Goal: Information Seeking & Learning: Learn about a topic

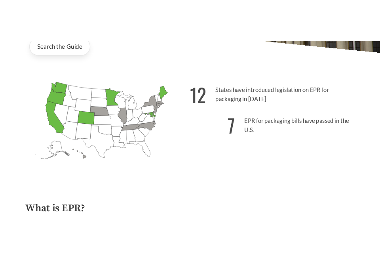
scroll to position [181, 0]
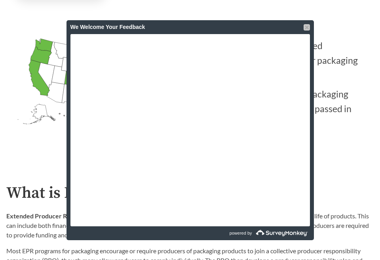
click at [309, 27] on div at bounding box center [307, 27] width 6 height 6
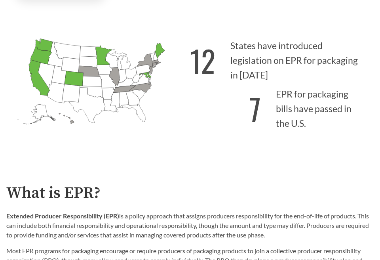
click at [244, 100] on p "7 EPR for packaging bills have passed in the U.S." at bounding box center [282, 106] width 184 height 49
click at [209, 134] on div "12 States have introduced legislation on EPR for packaging in [DATE] 7 EPR for …" at bounding box center [282, 93] width 184 height 119
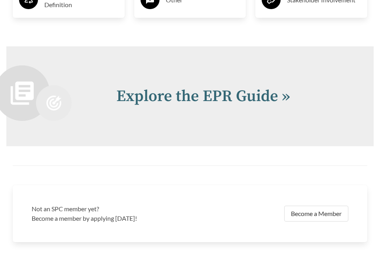
scroll to position [1602, 0]
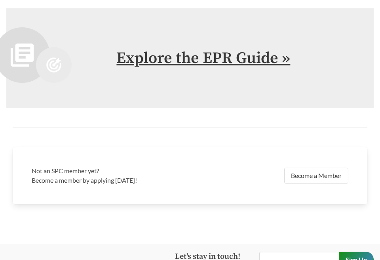
click at [193, 56] on link "Explore the EPR Guide »" at bounding box center [203, 58] width 174 height 20
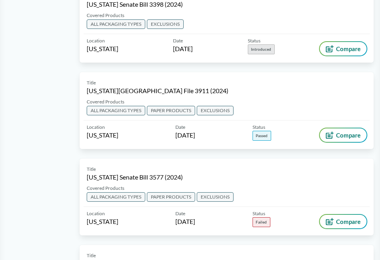
scroll to position [2266, 0]
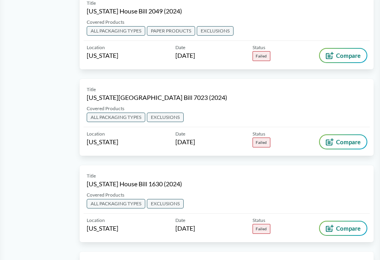
scroll to position [3247, 0]
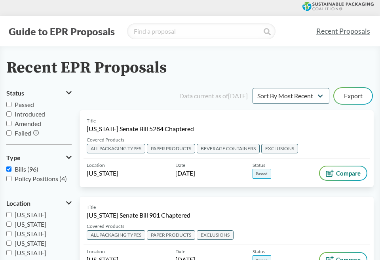
scroll to position [17, 0]
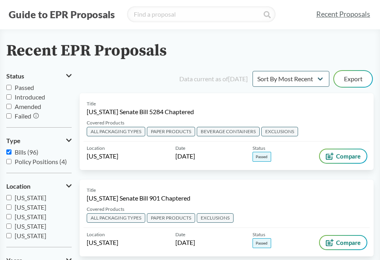
click at [9, 88] on input "Passed" at bounding box center [8, 87] width 5 height 5
checkbox input "true"
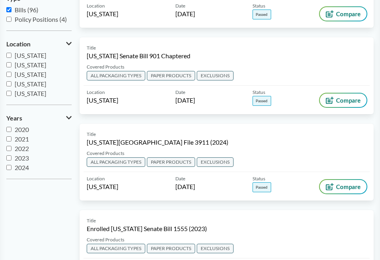
scroll to position [0, 0]
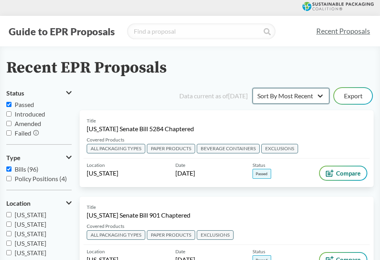
click at [320, 95] on select "Sort By Most Recent Sort By Status" at bounding box center [291, 96] width 77 height 16
click at [276, 73] on div "Recent EPR Proposals" at bounding box center [190, 68] width 368 height 18
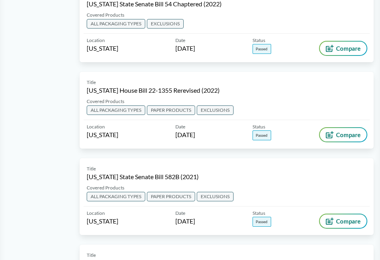
scroll to position [641, 0]
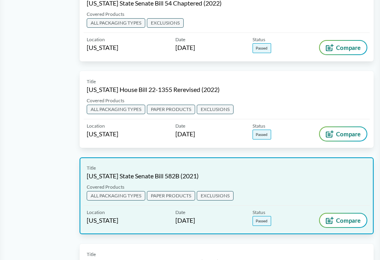
click at [164, 183] on div "Covered Products ALL PACKAGING TYPES PAPER PRODUCTS EXCLUSIONS" at bounding box center [227, 194] width 286 height 22
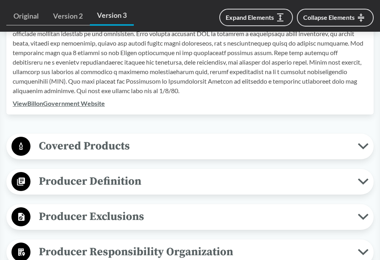
scroll to position [307, 0]
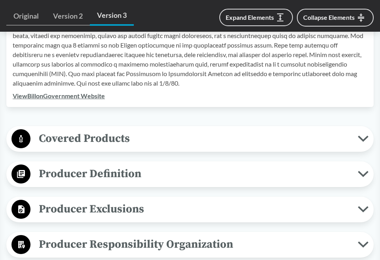
click at [152, 136] on span "Covered Products" at bounding box center [195, 139] width 328 height 18
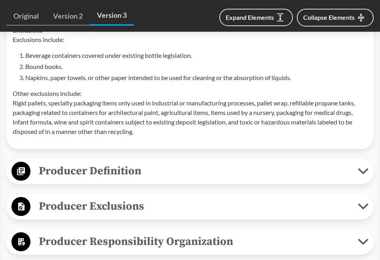
scroll to position [586, 0]
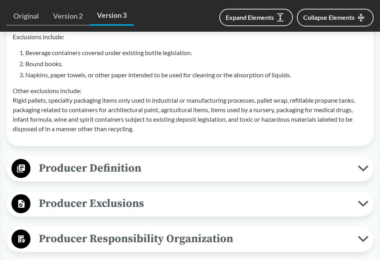
click at [168, 167] on span "Producer Definition" at bounding box center [195, 168] width 328 height 18
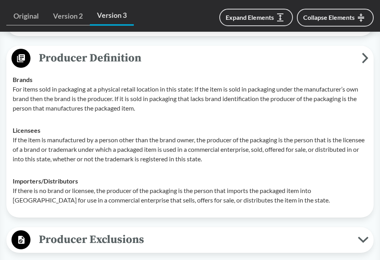
scroll to position [697, 0]
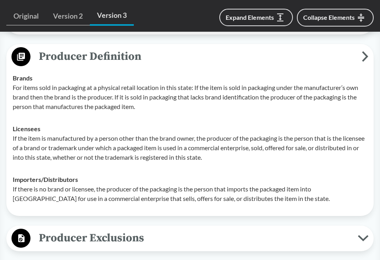
click at [206, 113] on td "Brands For items sold in packaging at a physical retail location in this state:…" at bounding box center [190, 92] width 362 height 51
click at [114, 146] on p "If the item is manufactured by a person other than the brand owner, the produce…" at bounding box center [190, 148] width 355 height 29
click at [214, 134] on p "If the item is manufactured by a person other than the brand owner, the produce…" at bounding box center [190, 148] width 355 height 29
click at [122, 170] on td "Importers/​Distributors If there is no brand or licensee, the producer of the p…" at bounding box center [190, 188] width 362 height 41
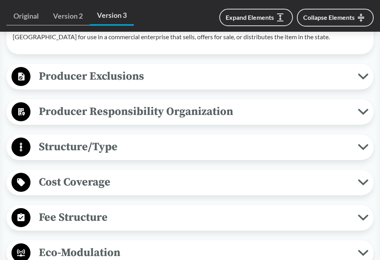
scroll to position [859, 0]
click at [152, 76] on span "Producer Exclusions" at bounding box center [195, 76] width 328 height 18
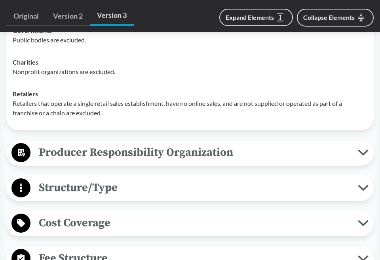
scroll to position [977, 0]
click at [134, 151] on span "Producer Responsibility Organization" at bounding box center [195, 152] width 328 height 18
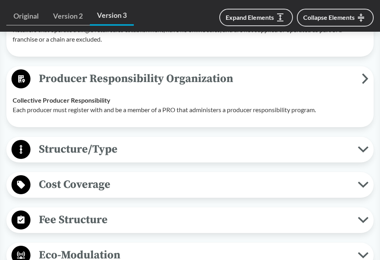
scroll to position [1051, 0]
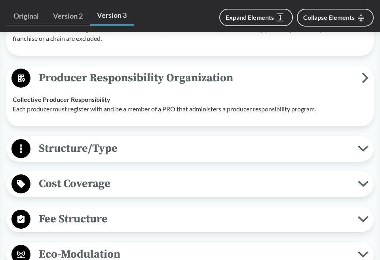
click at [128, 143] on span "Structure/Type" at bounding box center [195, 148] width 328 height 18
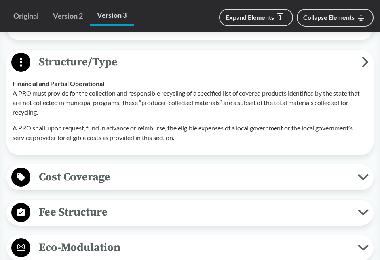
scroll to position [1138, 0]
click at [130, 179] on span "Cost Coverage" at bounding box center [195, 177] width 328 height 18
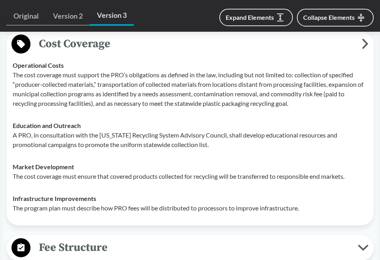
scroll to position [1271, 0]
click at [249, 18] on button "Expand Elements" at bounding box center [256, 17] width 74 height 17
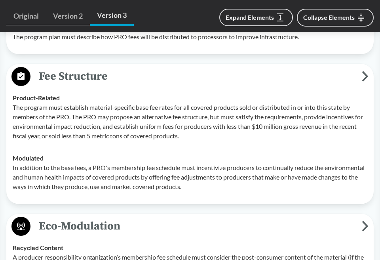
scroll to position [1454, 0]
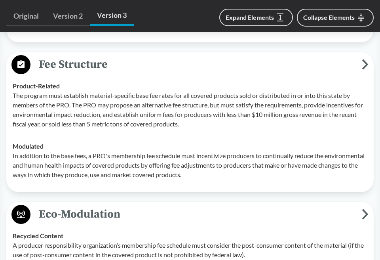
click at [153, 121] on p "The program must establish material-specific base fee rates for all covered pro…" at bounding box center [190, 110] width 355 height 38
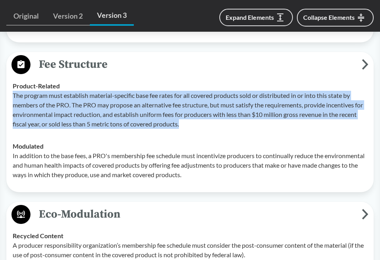
click at [153, 121] on p "The program must establish material-specific base fee rates for all covered pro…" at bounding box center [190, 110] width 355 height 38
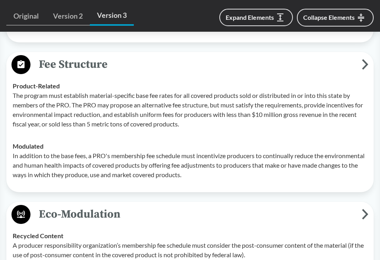
drag, startPoint x: 153, startPoint y: 121, endPoint x: 130, endPoint y: 87, distance: 41.1
click at [130, 87] on div "Product-Related The program must establish material-specific base fee rates for…" at bounding box center [190, 105] width 355 height 48
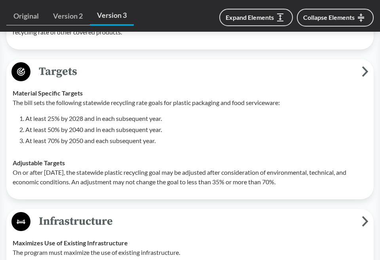
scroll to position [1801, 0]
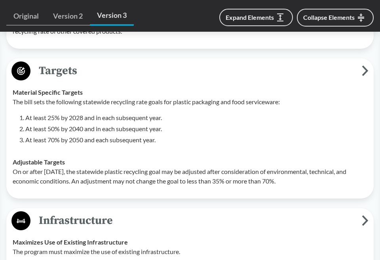
drag, startPoint x: 11, startPoint y: 100, endPoint x: 304, endPoint y: 180, distance: 303.8
click at [304, 180] on tbody "Material Specific Targets The bill sets the following statewide recycling rate …" at bounding box center [190, 136] width 362 height 111
copy tbody "The bill sets the following statewide recycling rate goals for plastic packagin…"
click at [130, 172] on p "On or after [DATE], the statewide plastic recycling goal may be adjusted after …" at bounding box center [190, 176] width 355 height 19
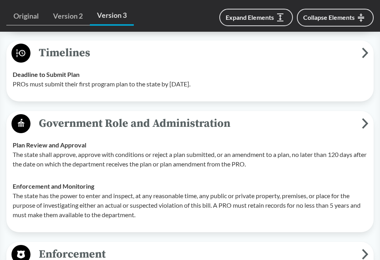
scroll to position [2132, 0]
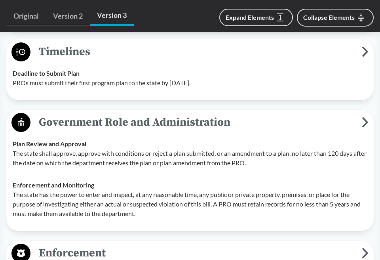
click at [118, 79] on p "PROs must submit their first program plan to the state by [DATE]." at bounding box center [190, 83] width 355 height 10
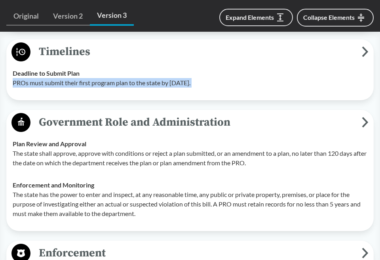
click at [118, 79] on p "PROs must submit their first program plan to the state by [DATE]." at bounding box center [190, 83] width 355 height 10
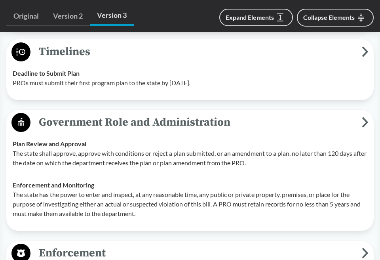
click at [108, 155] on p "The state shall approve, approve with conditions or reject a plan submitted, or…" at bounding box center [190, 158] width 355 height 19
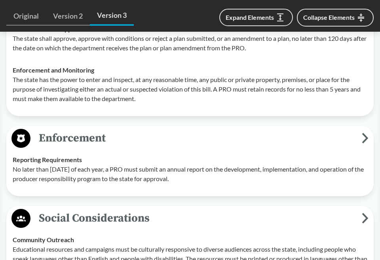
scroll to position [2247, 0]
click at [125, 176] on p "No later than [DATE] of each year, a PRO must submit an annual report on the de…" at bounding box center [190, 174] width 355 height 19
click at [95, 173] on p "No later than [DATE] of each year, a PRO must submit an annual report on the de…" at bounding box center [190, 174] width 355 height 19
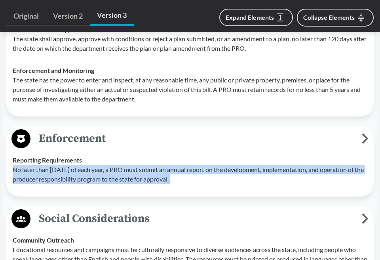
click at [95, 173] on p "No later than [DATE] of each year, a PRO must submit an annual report on the de…" at bounding box center [190, 174] width 355 height 19
copy div "No later than [DATE] of each year, a PRO must submit an annual report on the de…"
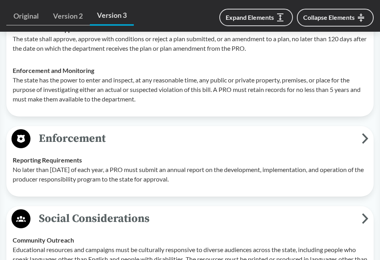
click at [135, 191] on div "Enforcement Reporting Requirements No later than [DATE] of each year, a PRO mus…" at bounding box center [190, 161] width 368 height 71
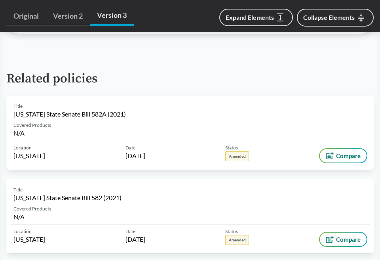
scroll to position [3304, 0]
click at [158, 88] on div "Related policies Title [US_STATE] State Senate Bill 582A (2021) Covered Product…" at bounding box center [190, 158] width 368 height 210
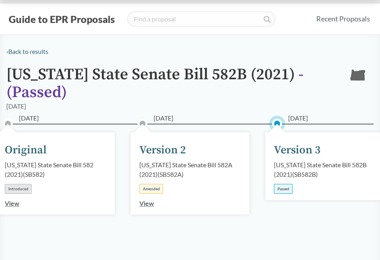
scroll to position [0, 0]
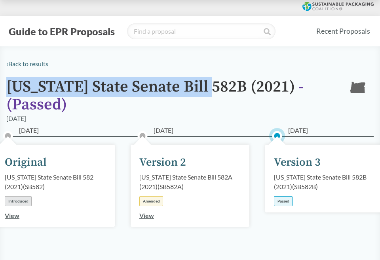
drag, startPoint x: 10, startPoint y: 84, endPoint x: 217, endPoint y: 84, distance: 208.0
click at [217, 84] on h1 "[US_STATE] State Senate Bill 582B (2021) - ( Passed )" at bounding box center [171, 96] width 330 height 36
copy h1 "[US_STATE] State Senate Bill 582B"
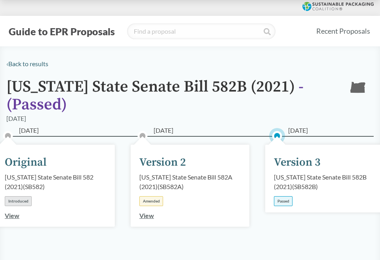
click at [184, 62] on div "‹ Back to results" at bounding box center [190, 64] width 368 height 10
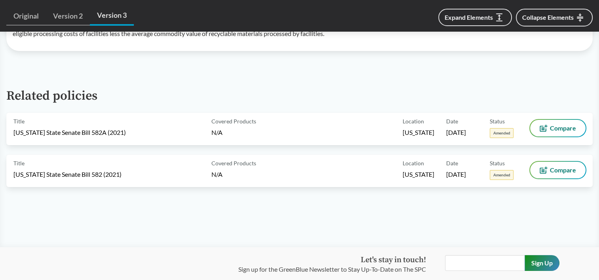
scroll to position [2905, 0]
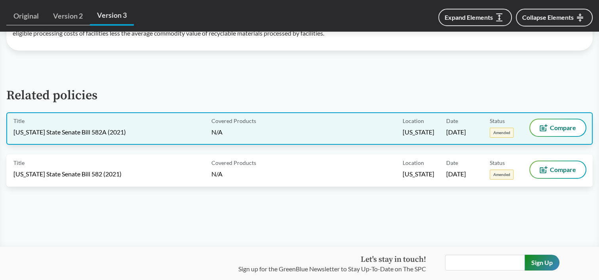
click at [128, 145] on div "Title [US_STATE] State Senate Bill 582A (2021) Covered Products N/A Location [U…" at bounding box center [299, 129] width 587 height 32
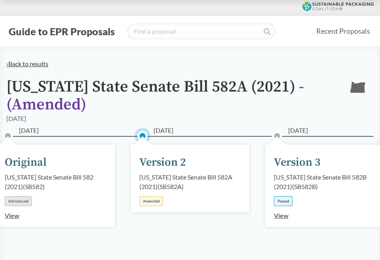
click at [33, 64] on link "‹ Back to results" at bounding box center [27, 64] width 42 height 8
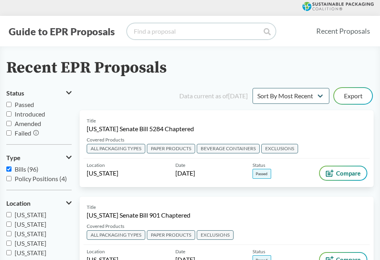
click at [192, 32] on input "search" at bounding box center [201, 31] width 149 height 16
type input "[US_STATE]"
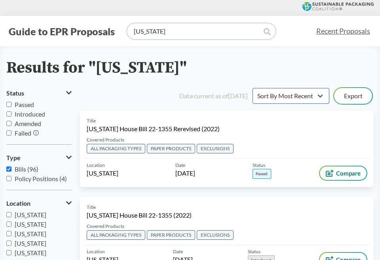
scroll to position [21, 0]
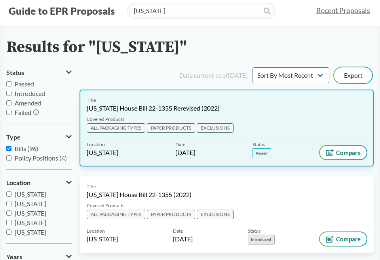
click at [253, 110] on div "Title [US_STATE] House Bill 22-1355 Rerevised (2022)" at bounding box center [227, 105] width 280 height 16
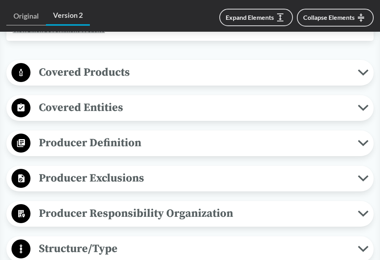
scroll to position [357, 0]
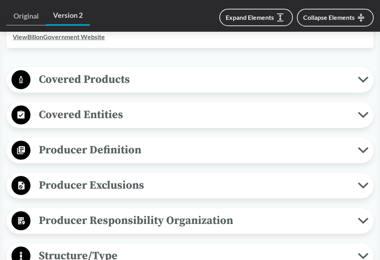
click at [118, 68] on div "Covered Products All Packaging Types Packaging means any material that is inten…" at bounding box center [190, 80] width 368 height 26
click at [119, 76] on span "Covered Products" at bounding box center [195, 80] width 328 height 18
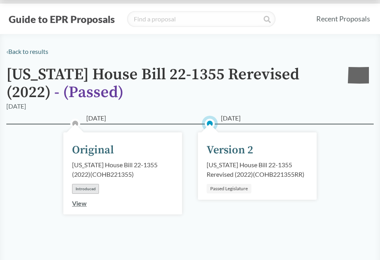
scroll to position [14, 0]
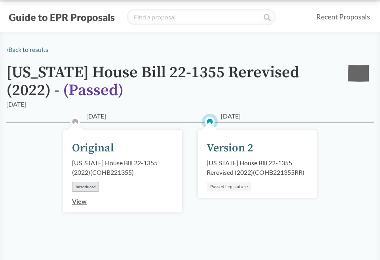
click at [109, 53] on div "‹ Back to results" at bounding box center [190, 50] width 368 height 10
click at [25, 51] on link "‹ Back to results" at bounding box center [27, 50] width 42 height 8
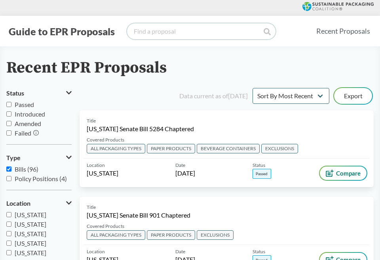
click at [184, 25] on input "search" at bounding box center [201, 31] width 149 height 16
type input "[US_STATE]"
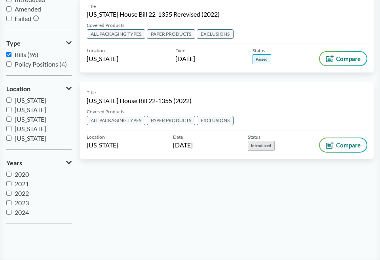
scroll to position [32, 0]
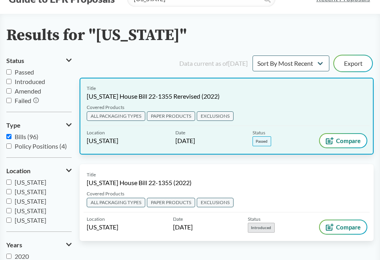
click at [223, 88] on div "Title [US_STATE] House Bill 22-1355 Rerevised (2022)" at bounding box center [227, 93] width 280 height 16
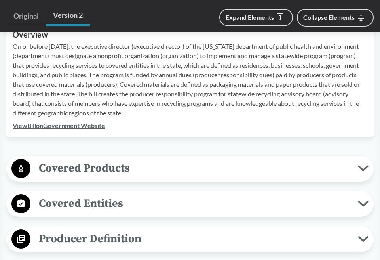
scroll to position [342, 0]
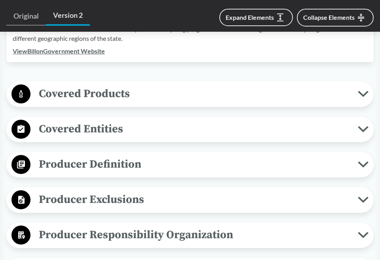
click at [126, 95] on span "Covered Products" at bounding box center [195, 94] width 328 height 18
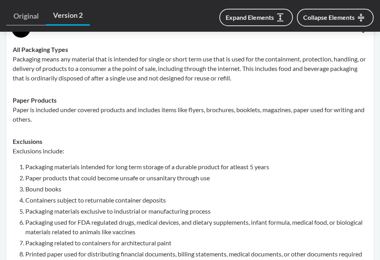
scroll to position [407, 0]
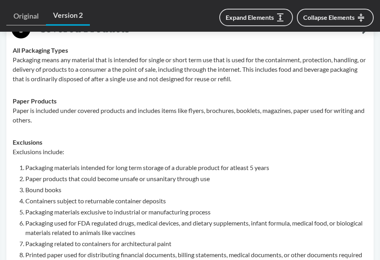
click at [79, 69] on p "Packaging means any material that is intended for single or short term use that…" at bounding box center [190, 69] width 355 height 29
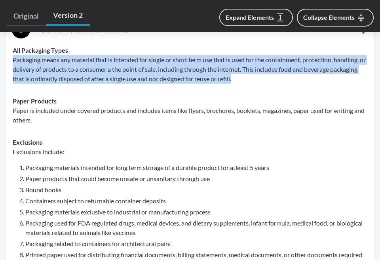
click at [79, 69] on p "Packaging means any material that is intended for single or short term use that…" at bounding box center [190, 69] width 355 height 29
copy p "Packaging means any material that is intended for single or short term use that…"
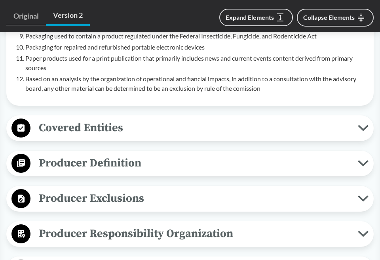
scroll to position [647, 0]
click at [143, 166] on span "Producer Definition" at bounding box center [195, 163] width 328 height 18
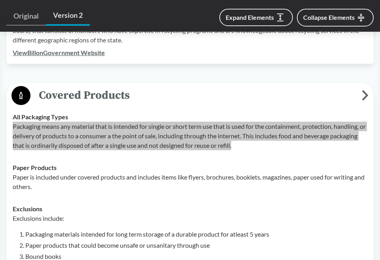
scroll to position [361, 0]
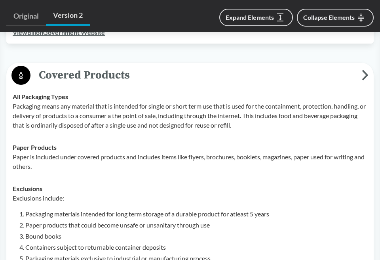
click at [151, 150] on div "Paper Products Paper is included under covered products and includes items like…" at bounding box center [190, 157] width 355 height 29
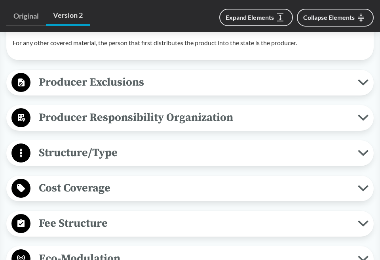
scroll to position [914, 0]
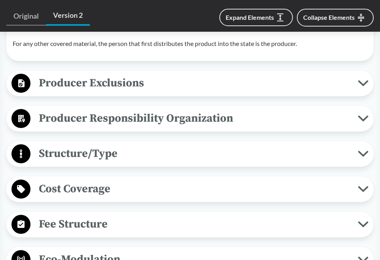
click at [136, 77] on span "Producer Exclusions" at bounding box center [195, 83] width 328 height 18
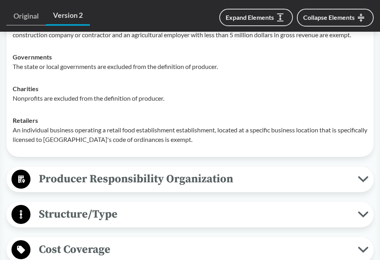
scroll to position [1067, 0]
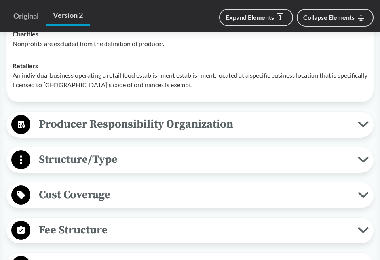
click at [132, 119] on span "Producer Responsibility Organization" at bounding box center [195, 124] width 328 height 18
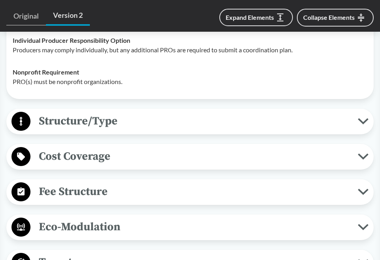
click at [126, 119] on span "Structure/Type" at bounding box center [195, 121] width 328 height 18
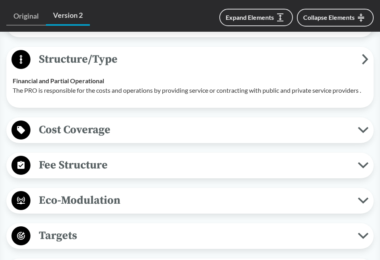
scroll to position [1269, 0]
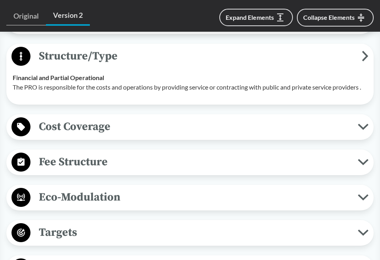
click at [111, 122] on span "Cost Coverage" at bounding box center [195, 127] width 328 height 18
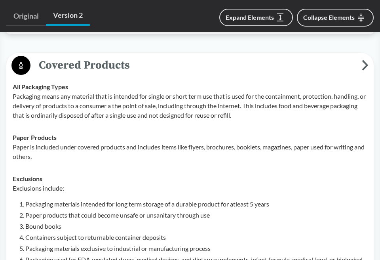
scroll to position [418, 0]
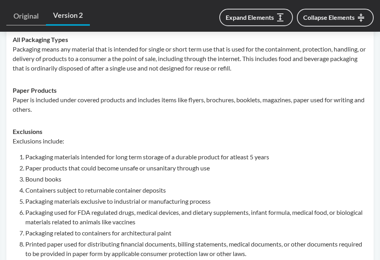
click at [113, 65] on p "Packaging means any material that is intended for single or short term use that…" at bounding box center [190, 58] width 355 height 29
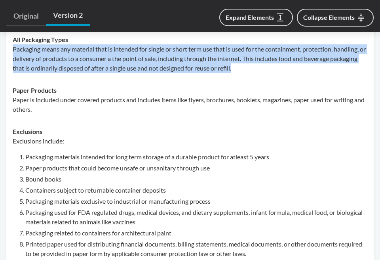
click at [113, 65] on p "Packaging means any material that is intended for single or short term use that…" at bounding box center [190, 58] width 355 height 29
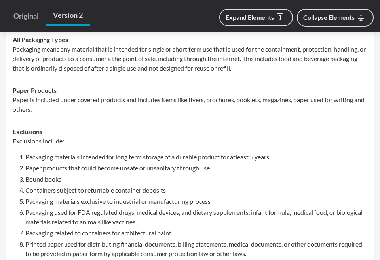
drag, startPoint x: 113, startPoint y: 65, endPoint x: 114, endPoint y: 109, distance: 44.0
click at [114, 109] on p "Paper is included under covered products and includes items like flyers, brochu…" at bounding box center [190, 104] width 355 height 19
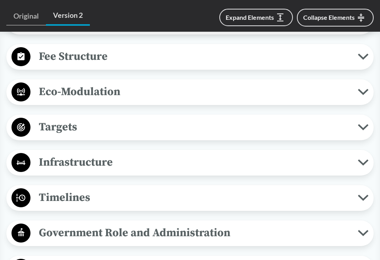
scroll to position [1492, 0]
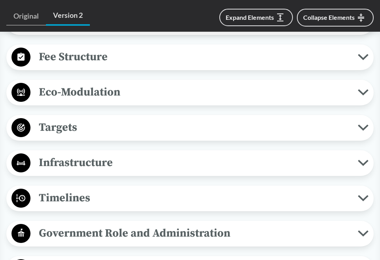
click at [108, 62] on span "Fee Structure" at bounding box center [195, 57] width 328 height 18
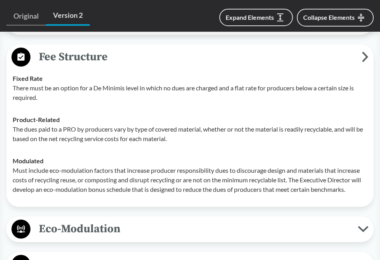
scroll to position [1512, 0]
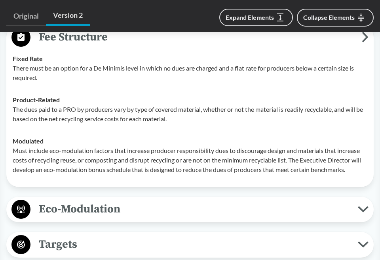
click at [99, 216] on span "Eco-Modulation" at bounding box center [195, 209] width 328 height 18
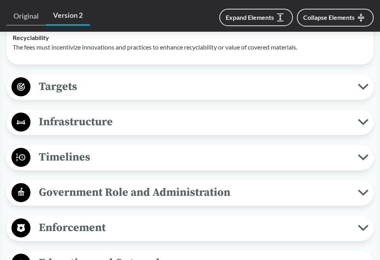
scroll to position [1823, 0]
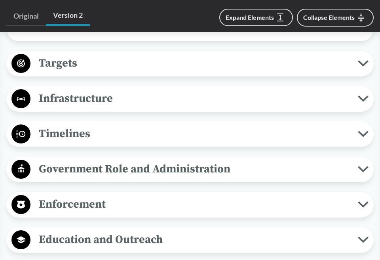
click at [105, 60] on span "Targets" at bounding box center [195, 63] width 328 height 18
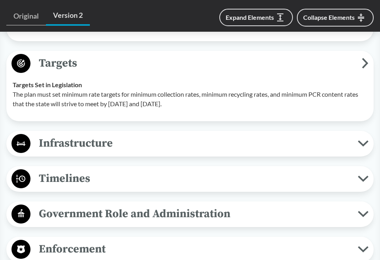
click at [187, 95] on p "The plan must set minimum rate targets for minimum collection rates, minimum re…" at bounding box center [190, 99] width 355 height 19
drag, startPoint x: 187, startPoint y: 95, endPoint x: 113, endPoint y: 99, distance: 74.6
click at [113, 99] on p "The plan must set minimum rate targets for minimum collection rates, minimum re…" at bounding box center [190, 99] width 355 height 19
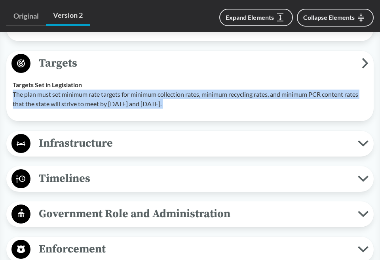
click at [113, 99] on p "The plan must set minimum rate targets for minimum collection rates, minimum re…" at bounding box center [190, 99] width 355 height 19
copy div "The plan must set minimum rate targets for minimum collection rates, minimum re…"
click at [103, 177] on span "Timelines" at bounding box center [195, 179] width 328 height 18
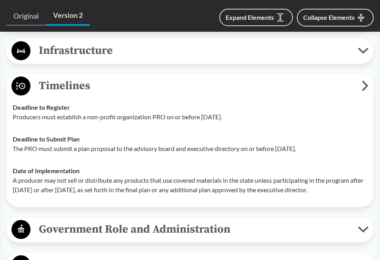
scroll to position [1917, 0]
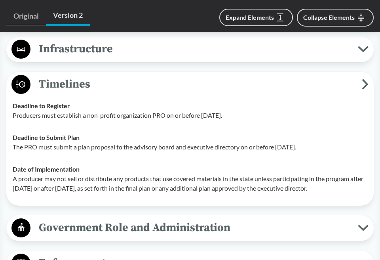
click at [140, 144] on p "The PRO must submit a plan proposal to the advisory board and executive directo…" at bounding box center [190, 147] width 355 height 10
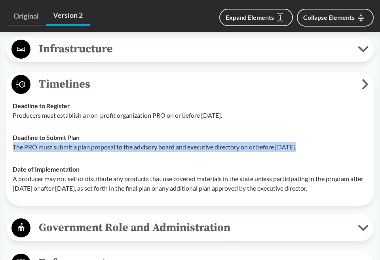
click at [140, 144] on p "The PRO must submit a plan proposal to the advisory board and executive directo…" at bounding box center [190, 147] width 355 height 10
copy p "The PRO must submit a plan proposal to the advisory board and executive directo…"
click at [172, 151] on td "Deadline to Submit Plan The PRO must submit a plan proposal to the advisory boa…" at bounding box center [190, 142] width 362 height 32
drag, startPoint x: 326, startPoint y: 146, endPoint x: 23, endPoint y: 147, distance: 303.9
click at [23, 147] on p "The PRO must submit a plan proposal to the advisory board and executive directo…" at bounding box center [190, 147] width 355 height 10
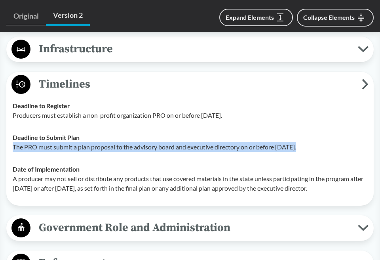
copy p "PRO must submit a plan proposal to the advisory board and executive directory o…"
click at [150, 174] on p "A producer may not sell or distribute any products that use covered materials i…" at bounding box center [190, 183] width 355 height 19
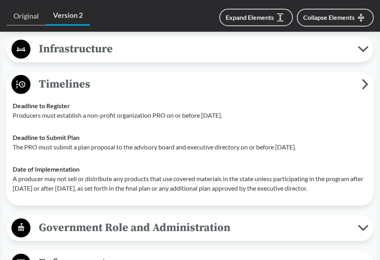
click at [106, 178] on p "A producer may not sell or distribute any products that use covered materials i…" at bounding box center [190, 183] width 355 height 19
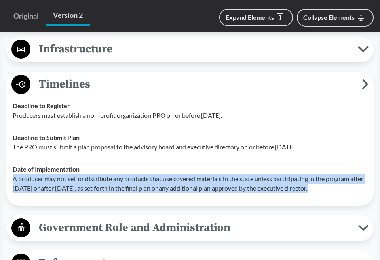
click at [106, 178] on p "A producer may not sell or distribute any products that use covered materials i…" at bounding box center [190, 183] width 355 height 19
copy div "A producer may not sell or distribute any products that use covered materials i…"
click at [124, 169] on div "Date of Implementation A producer may not sell or distribute any products that …" at bounding box center [190, 178] width 355 height 29
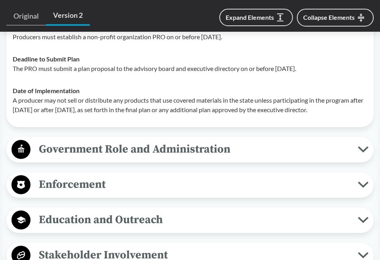
scroll to position [2050, 0]
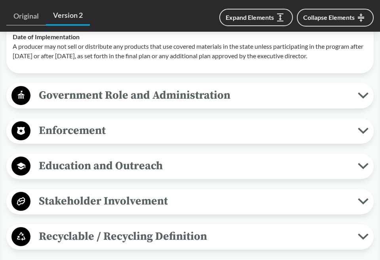
click at [86, 135] on span "Enforcement" at bounding box center [195, 131] width 328 height 18
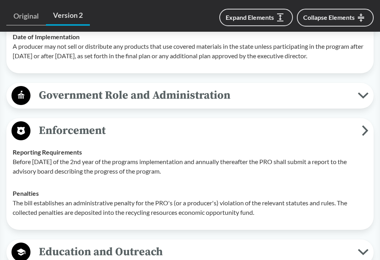
scroll to position [2059, 0]
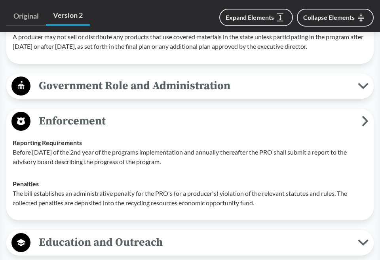
click at [61, 154] on p "Before [DATE] of the 2nd year of the programs implementation and annually there…" at bounding box center [190, 156] width 355 height 19
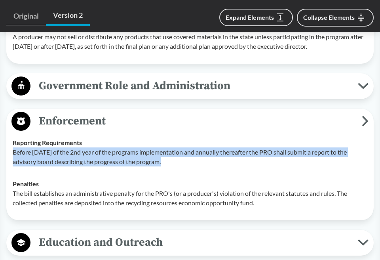
click at [61, 154] on p "Before [DATE] of the 2nd year of the programs implementation and annually there…" at bounding box center [190, 156] width 355 height 19
copy p "Before [DATE] of the 2nd year of the programs implementation and annually there…"
click at [162, 138] on div "Reporting Requirements Before [DATE] of the 2nd year of the programs implementa…" at bounding box center [190, 152] width 355 height 29
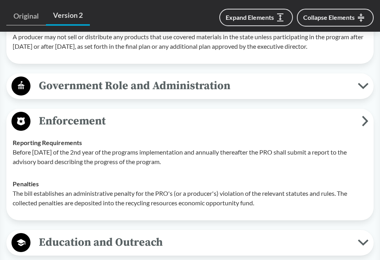
drag, startPoint x: 161, startPoint y: 159, endPoint x: 14, endPoint y: 153, distance: 147.5
click at [14, 153] on p "Before [DATE] of the 2nd year of the programs implementation and annually there…" at bounding box center [190, 156] width 355 height 19
copy p "Before [DATE] of the 2nd year of the programs implementation and annually there…"
click at [141, 164] on p "Before [DATE] of the 2nd year of the programs implementation and annually there…" at bounding box center [190, 156] width 355 height 19
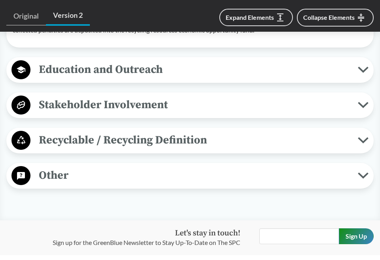
scroll to position [2232, 0]
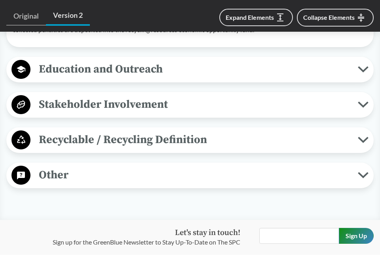
click at [123, 137] on span "Recyclable / Recycling Definition" at bounding box center [195, 140] width 328 height 18
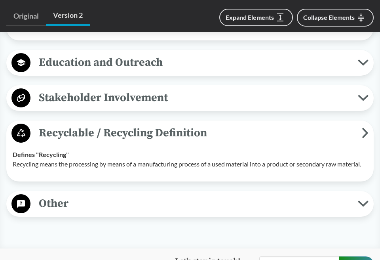
scroll to position [2240, 0]
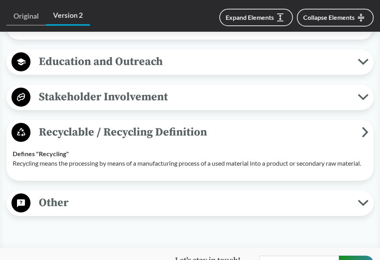
click at [114, 103] on span "Stakeholder Involvement" at bounding box center [195, 97] width 328 height 18
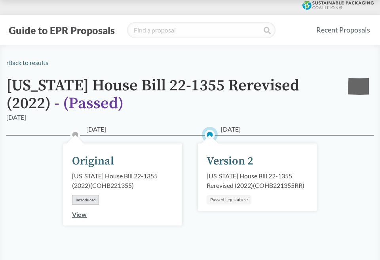
scroll to position [0, 0]
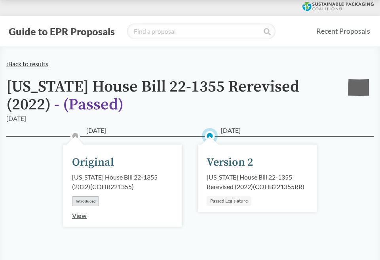
click at [43, 65] on link "‹ Back to results" at bounding box center [27, 64] width 42 height 8
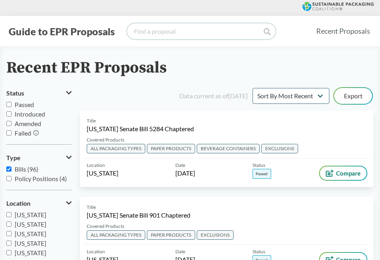
click at [158, 37] on input "search" at bounding box center [201, 31] width 149 height 16
type input "[US_STATE]"
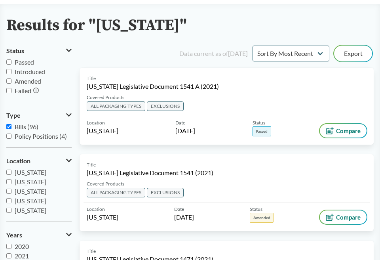
scroll to position [44, 0]
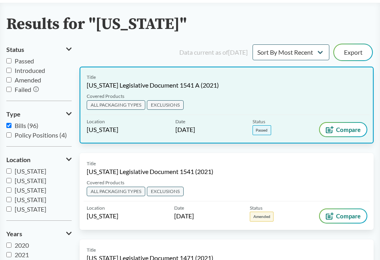
click at [233, 78] on div "Title [US_STATE] Legislative Document 1541 A (2021)" at bounding box center [227, 82] width 280 height 16
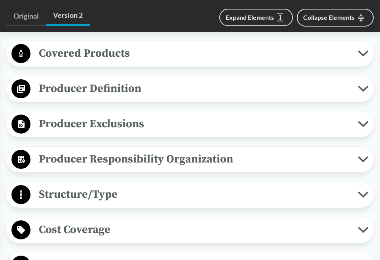
scroll to position [372, 0]
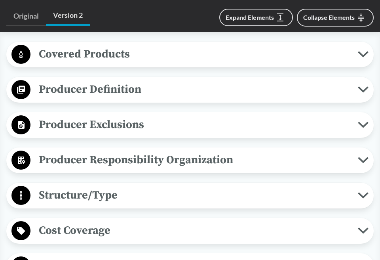
click at [111, 89] on span "Producer Definition" at bounding box center [195, 89] width 328 height 18
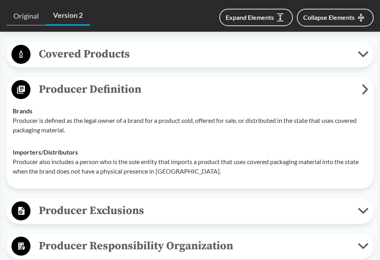
click at [163, 138] on td "Brands Producer is defined as the legal owner of a brand for a product sold, of…" at bounding box center [190, 120] width 362 height 41
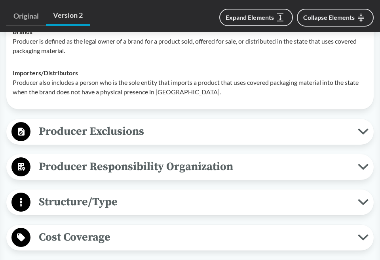
click at [145, 131] on span "Producer Exclusions" at bounding box center [195, 131] width 328 height 18
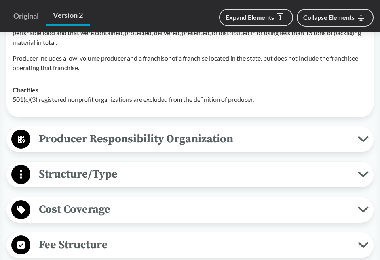
click at [130, 140] on span "Producer Responsibility Organization" at bounding box center [195, 139] width 328 height 18
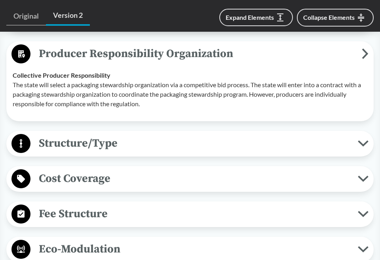
scroll to position [727, 0]
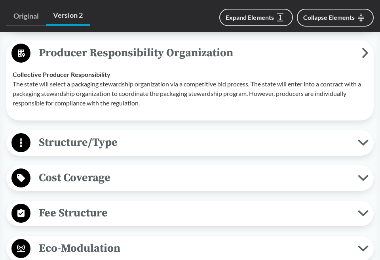
click at [130, 140] on span "Structure/Type" at bounding box center [195, 143] width 328 height 18
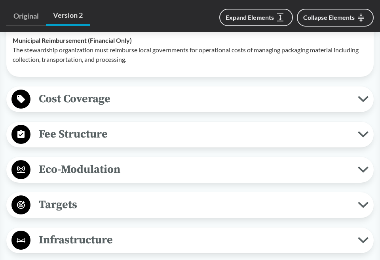
scroll to position [851, 0]
click at [110, 138] on span "Fee Structure" at bounding box center [195, 134] width 328 height 18
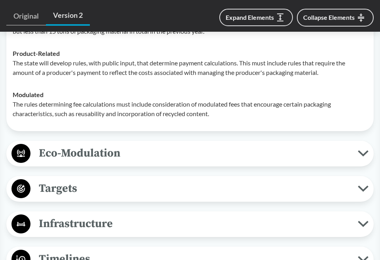
scroll to position [1008, 0]
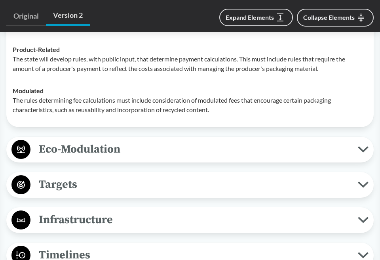
click at [94, 183] on span "Targets" at bounding box center [195, 184] width 328 height 18
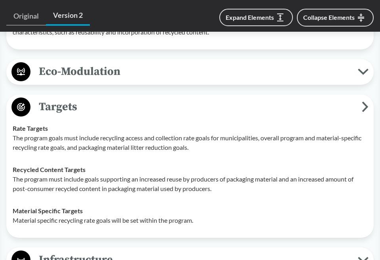
scroll to position [1098, 0]
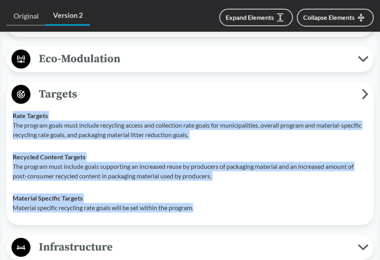
drag, startPoint x: 199, startPoint y: 207, endPoint x: 8, endPoint y: 124, distance: 208.3
click at [8, 124] on div "Targets Rate Targets The program goals must include recycling access and collec…" at bounding box center [190, 153] width 368 height 143
drag, startPoint x: 8, startPoint y: 124, endPoint x: 33, endPoint y: 125, distance: 25.0
click at [33, 125] on p "The program goals must include recycling access and collection rate goals for m…" at bounding box center [190, 129] width 355 height 19
click at [185, 203] on p "Material specific recycling rate goals will be set within the program." at bounding box center [190, 208] width 355 height 10
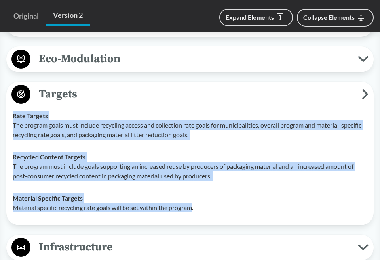
drag, startPoint x: 195, startPoint y: 206, endPoint x: 13, endPoint y: 117, distance: 202.5
click at [13, 117] on tbody "Rate Targets The program goals must include recycling access and collection rat…" at bounding box center [190, 162] width 362 height 114
click at [233, 196] on div "Material Specific Targets Material specific recycling rate goals will be set wi…" at bounding box center [190, 202] width 355 height 19
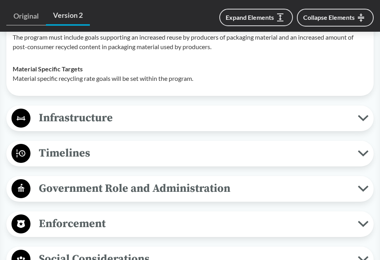
scroll to position [1253, 0]
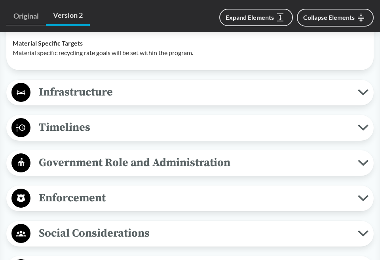
click at [131, 97] on span "Infrastructure" at bounding box center [195, 92] width 328 height 18
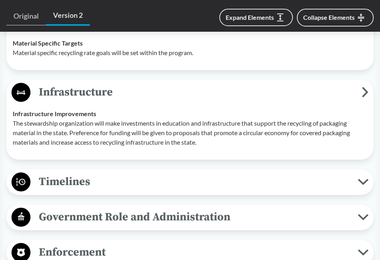
click at [92, 183] on span "Timelines" at bounding box center [195, 182] width 328 height 18
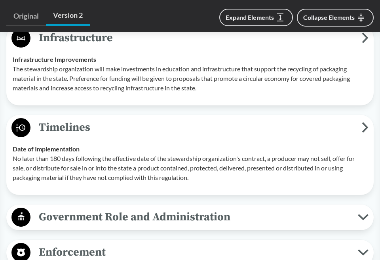
scroll to position [1307, 0]
click at [115, 157] on p "No later than 180 days following the effective date of the stewardship organiza…" at bounding box center [190, 168] width 355 height 29
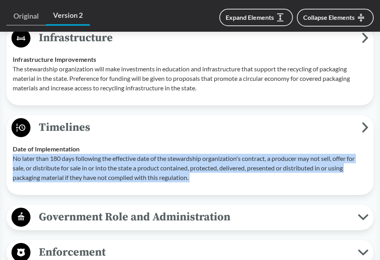
click at [115, 157] on p "No later than 180 days following the effective date of the stewardship organiza…" at bounding box center [190, 168] width 355 height 29
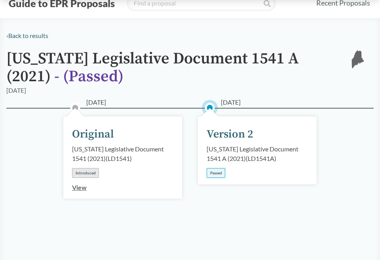
scroll to position [28, 0]
click at [162, 218] on div "[DATE] Original [US_STATE] Legislative Document 1541 (2021) ( LD1541 ) Introduc…" at bounding box center [122, 177] width 135 height 98
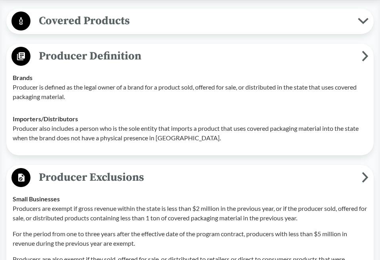
scroll to position [0, 0]
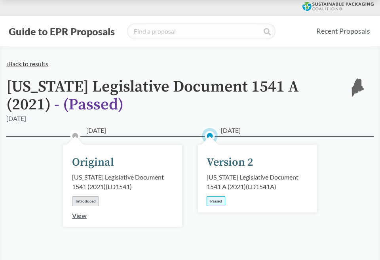
click at [20, 61] on link "‹ Back to results" at bounding box center [27, 64] width 42 height 8
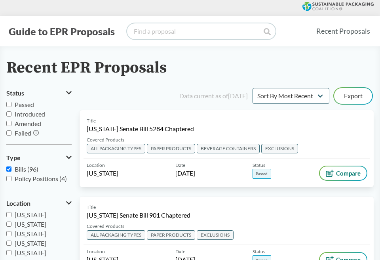
click at [146, 31] on input "search" at bounding box center [201, 31] width 149 height 16
type input "[US_STATE]"
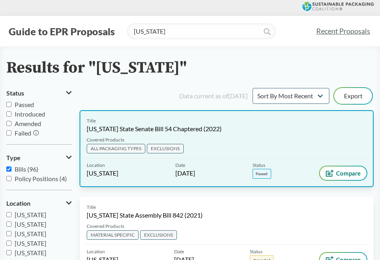
click at [229, 139] on div "Covered Products ALL PACKAGING TYPES EXCLUSIONS" at bounding box center [227, 147] width 286 height 22
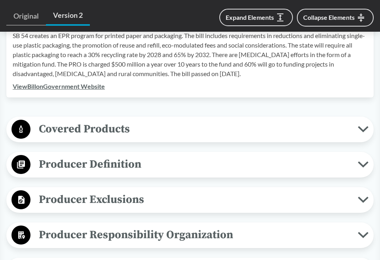
scroll to position [295, 0]
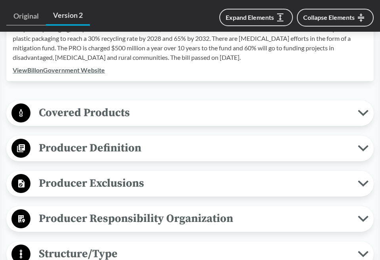
click at [137, 89] on div "‹ Back to results [US_STATE] State Senate Bill 54 Chaptered (2022) - ( Passed )…" at bounding box center [190, 262] width 380 height 996
click at [122, 108] on span "Covered Products" at bounding box center [195, 113] width 328 height 18
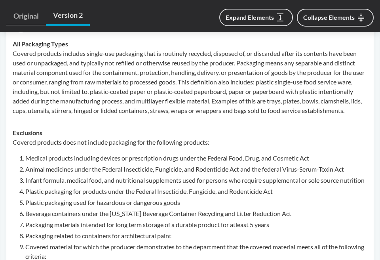
scroll to position [385, 0]
click at [125, 76] on p "Covered products includes single-use packaging that is routinely recycled, disp…" at bounding box center [190, 82] width 355 height 67
drag, startPoint x: 125, startPoint y: 76, endPoint x: 75, endPoint y: 80, distance: 50.4
click at [75, 80] on p "Covered products includes single-use packaging that is routinely recycled, disp…" at bounding box center [190, 82] width 355 height 67
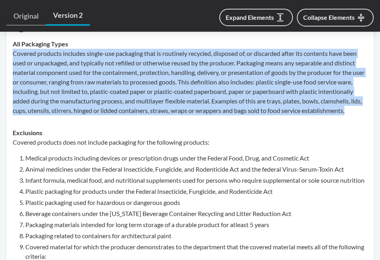
drag, startPoint x: 11, startPoint y: 53, endPoint x: 258, endPoint y: 118, distance: 255.4
click at [258, 118] on td "All Packaging Types Covered products includes single-use packaging that is rout…" at bounding box center [190, 77] width 362 height 89
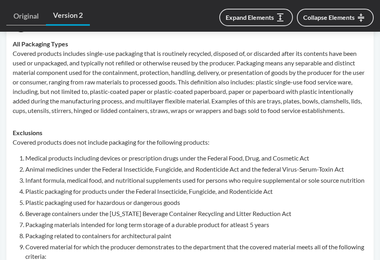
click at [170, 158] on div "Covered products does not include packaging for the following products: Medical…" at bounding box center [190, 240] width 355 height 206
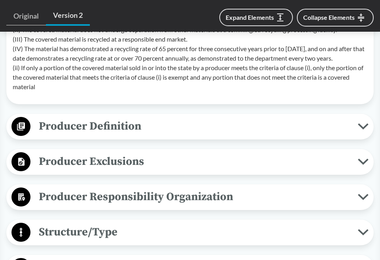
scroll to position [637, 0]
click at [141, 135] on span "Producer Definition" at bounding box center [195, 126] width 328 height 18
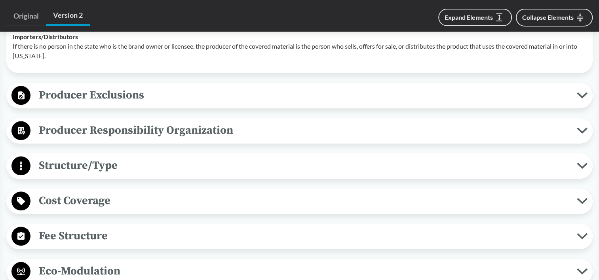
scroll to position [853, 0]
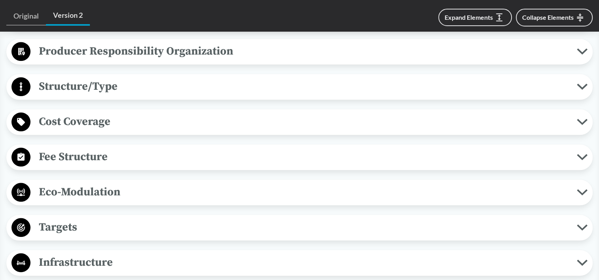
click at [93, 90] on span "Structure/Type" at bounding box center [304, 87] width 547 height 18
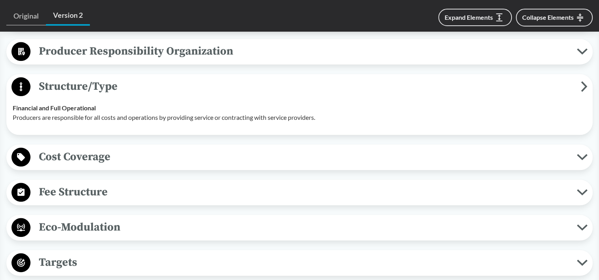
click at [109, 157] on span "Cost Coverage" at bounding box center [304, 157] width 547 height 18
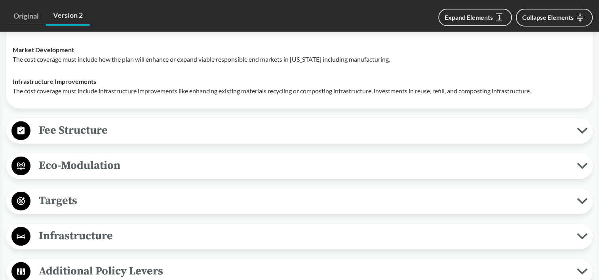
scroll to position [1090, 0]
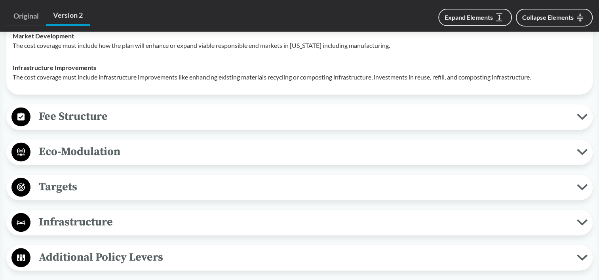
click at [94, 119] on span "Fee Structure" at bounding box center [304, 117] width 547 height 18
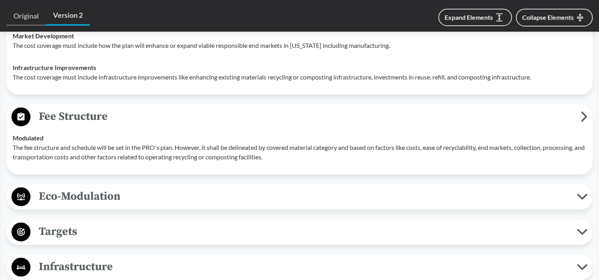
scroll to position [1169, 0]
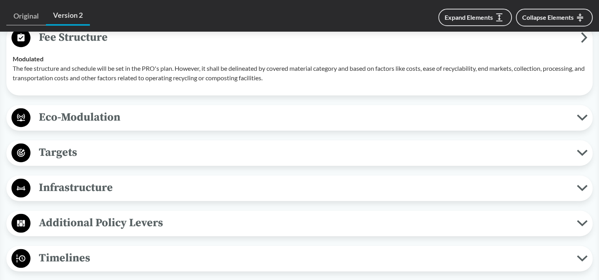
click at [139, 163] on div "Targets Rate Targets Producers must ensure that all plastic covered material re…" at bounding box center [299, 153] width 587 height 26
click at [136, 155] on span "Targets" at bounding box center [304, 153] width 547 height 18
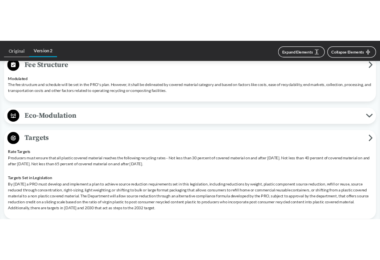
scroll to position [1249, 0]
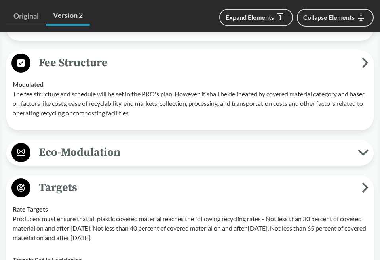
click at [193, 118] on p "The fee structure and schedule will be set in the PRO's plan. However, it shall…" at bounding box center [190, 103] width 355 height 29
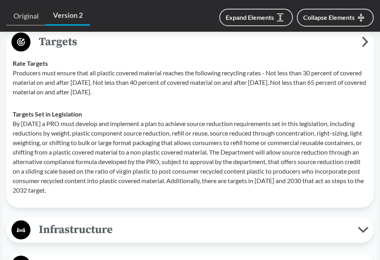
scroll to position [1407, 0]
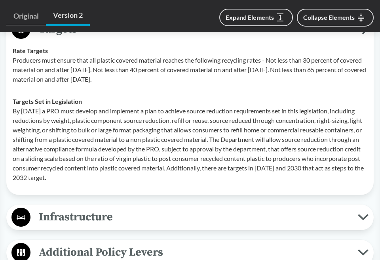
click at [169, 153] on p "By [DATE] a PRO must develop and implement a plan to achieve source reduction r…" at bounding box center [190, 144] width 355 height 76
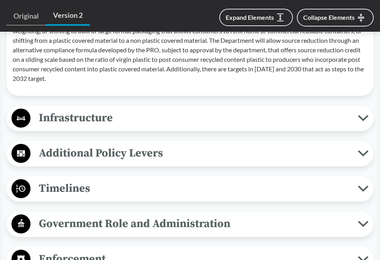
scroll to position [1486, 0]
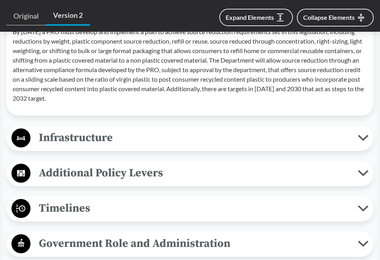
click at [179, 103] on p "By [DATE] a PRO must develop and implement a plan to achieve source reduction r…" at bounding box center [190, 65] width 355 height 76
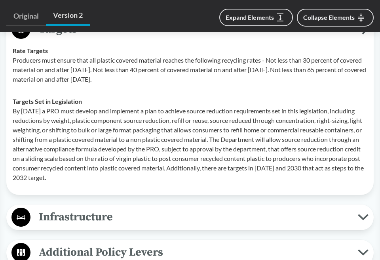
click at [198, 160] on p "By [DATE] a PRO must develop and implement a plan to achieve source reduction r…" at bounding box center [190, 144] width 355 height 76
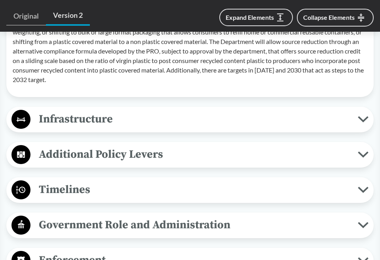
scroll to position [1566, 0]
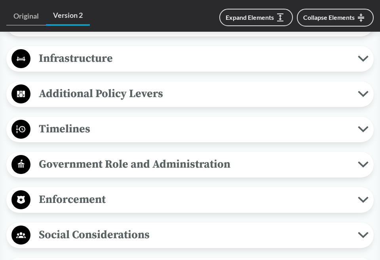
click at [127, 138] on span "Timelines" at bounding box center [195, 129] width 328 height 18
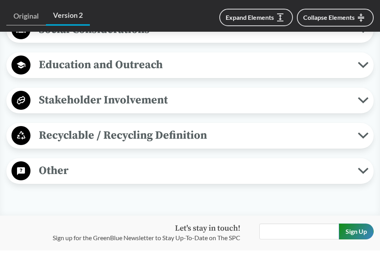
scroll to position [1962, 0]
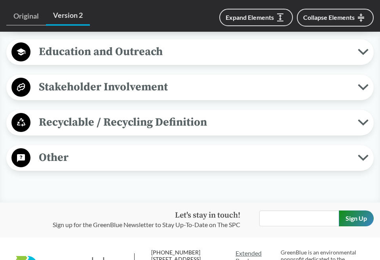
click at [139, 96] on span "Stakeholder Involvement" at bounding box center [195, 87] width 328 height 18
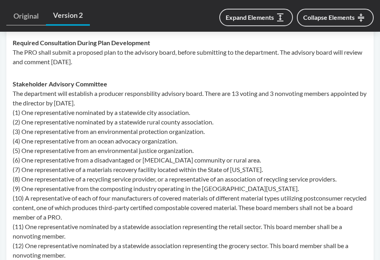
scroll to position [2041, 0]
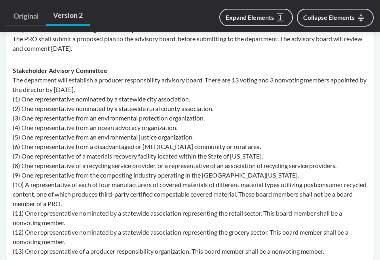
drag, startPoint x: 24, startPoint y: 65, endPoint x: 90, endPoint y: 74, distance: 67.2
click at [90, 53] on p "The PRO shall submit a proposed plan to the advisory board, before submitting t…" at bounding box center [190, 43] width 355 height 19
click at [190, 155] on p "The department will establish a producer responsbility advisory board. There ar…" at bounding box center [190, 165] width 355 height 181
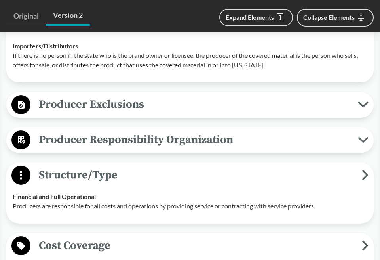
scroll to position [853, 0]
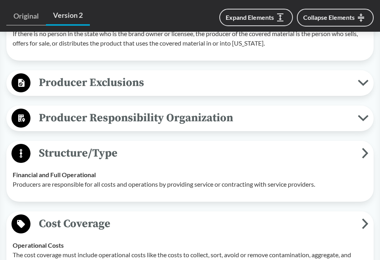
click at [137, 92] on span "Producer Exclusions" at bounding box center [195, 83] width 328 height 18
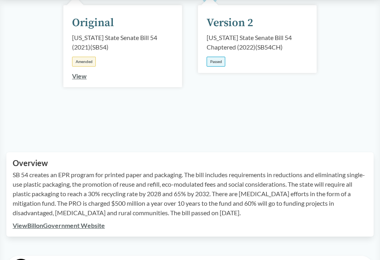
scroll to position [0, 0]
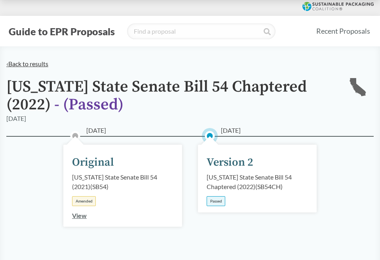
click at [44, 64] on link "‹ Back to results" at bounding box center [27, 64] width 42 height 8
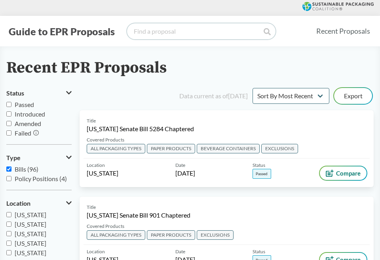
click at [184, 33] on input "search" at bounding box center [201, 31] width 149 height 16
type input "[US_STATE]"
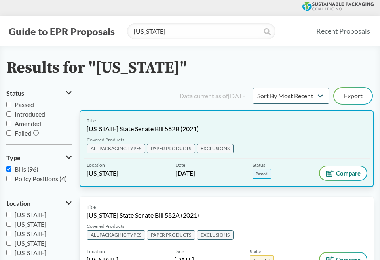
click at [228, 137] on div "Covered Products ALL PACKAGING TYPES PAPER PRODUCTS EXCLUSIONS" at bounding box center [227, 147] width 286 height 22
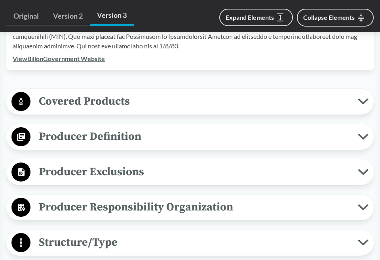
scroll to position [396, 0]
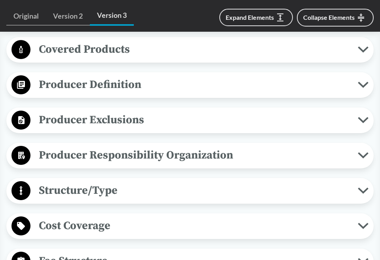
click at [132, 117] on span "Producer Exclusions" at bounding box center [195, 120] width 328 height 18
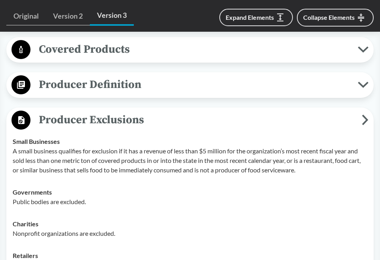
click at [187, 167] on p "A small business qualifies for exclusion if it has a revenue of less than $5 mi…" at bounding box center [190, 160] width 355 height 29
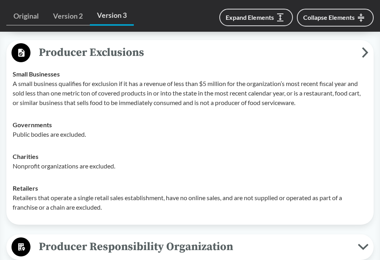
scroll to position [475, 0]
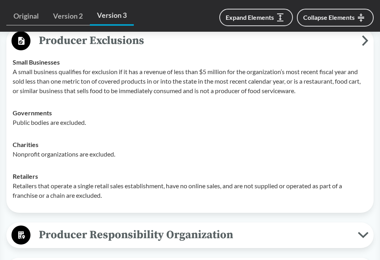
drag, startPoint x: 162, startPoint y: 131, endPoint x: 128, endPoint y: 97, distance: 47.6
click at [162, 131] on td "Governments Public bodies are excluded." at bounding box center [190, 118] width 362 height 32
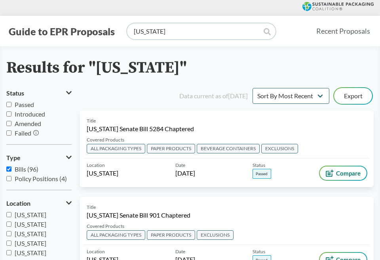
click at [165, 32] on input "[US_STATE]" at bounding box center [201, 31] width 149 height 16
type input "[US_STATE]"
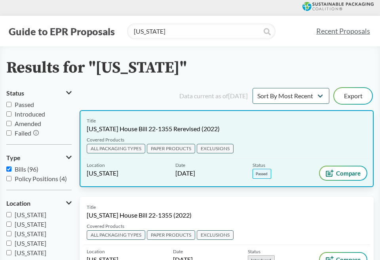
click at [252, 134] on div "Title [US_STATE] House Bill 22-1355 Rerevised (2022) Covered Products ALL PACKA…" at bounding box center [227, 148] width 294 height 77
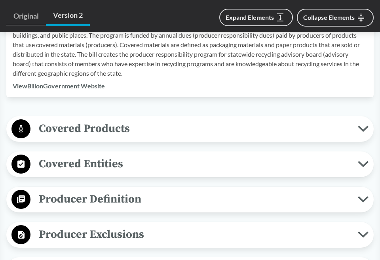
scroll to position [317, 0]
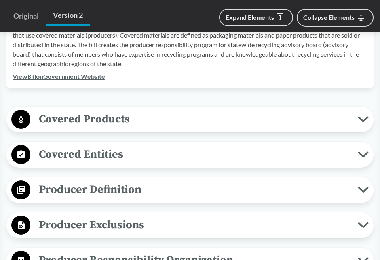
click at [126, 220] on span "Producer Exclusions" at bounding box center [195, 225] width 328 height 18
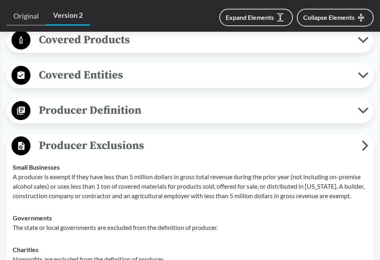
scroll to position [475, 0]
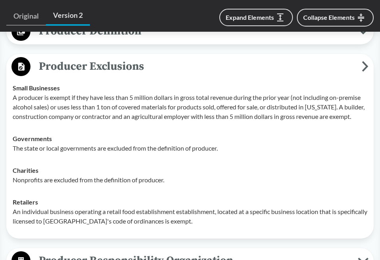
click at [141, 137] on div "Governments The state or local governments are excluded from the definition of …" at bounding box center [190, 143] width 355 height 19
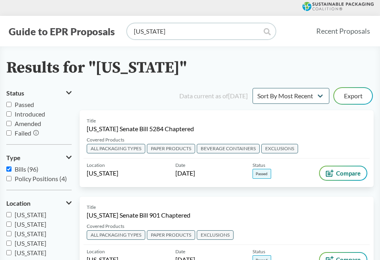
click at [156, 32] on input "[US_STATE]" at bounding box center [201, 31] width 149 height 16
type input "[US_STATE]"
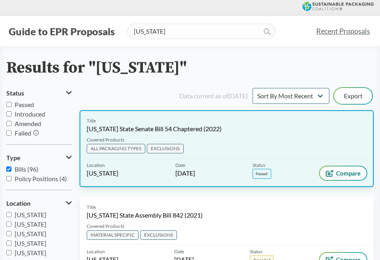
click at [211, 141] on div "Covered Products ALL PACKAGING TYPES EXCLUSIONS" at bounding box center [227, 147] width 286 height 22
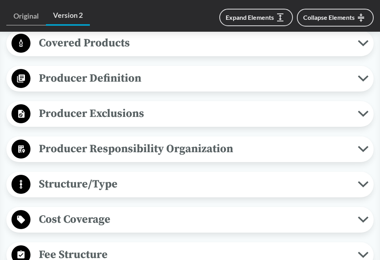
scroll to position [396, 0]
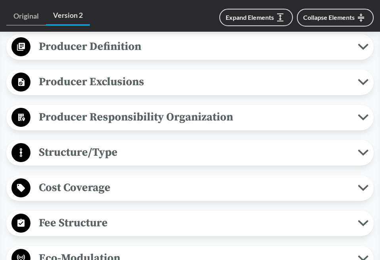
click at [119, 81] on span "Producer Exclusions" at bounding box center [195, 82] width 328 height 18
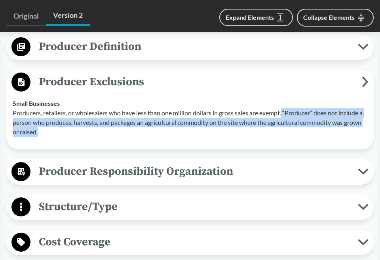
drag, startPoint x: 285, startPoint y: 112, endPoint x: 289, endPoint y: 129, distance: 17.8
click at [289, 129] on p "Producers, retailers, or wholesalers who have less than one million dollars in …" at bounding box center [190, 122] width 355 height 29
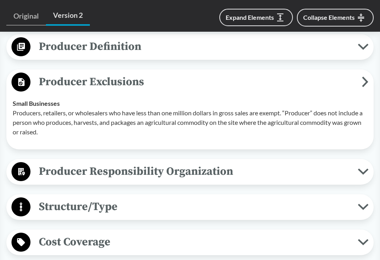
click at [188, 105] on div "Small Businesses Producers, retailers, or wholesalers who have less than one mi…" at bounding box center [190, 118] width 355 height 38
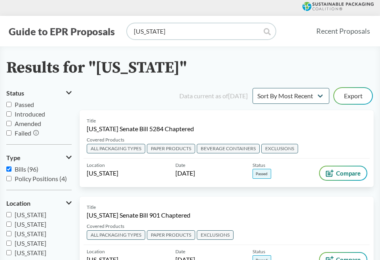
click at [176, 35] on input "[US_STATE]" at bounding box center [201, 31] width 149 height 16
type input "[US_STATE]"
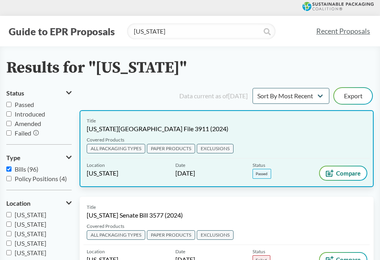
click at [200, 123] on div "Title [US_STATE][GEOGRAPHIC_DATA] File 3911 (2024)" at bounding box center [227, 125] width 280 height 16
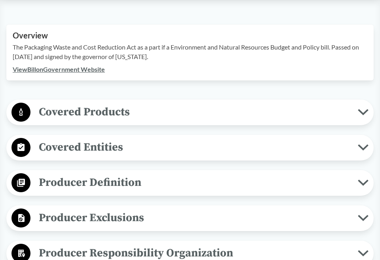
scroll to position [317, 0]
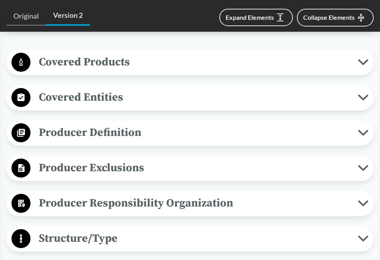
click at [145, 159] on span "Producer Exclusions" at bounding box center [195, 168] width 328 height 18
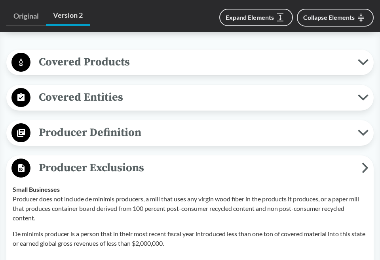
scroll to position [396, 0]
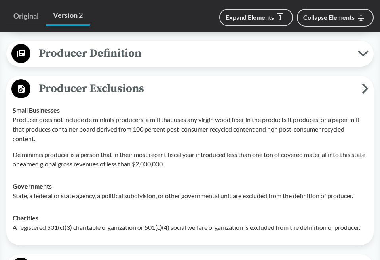
click at [137, 150] on p "De minimis producer is a person that in their most recent fiscal year introduce…" at bounding box center [190, 159] width 355 height 19
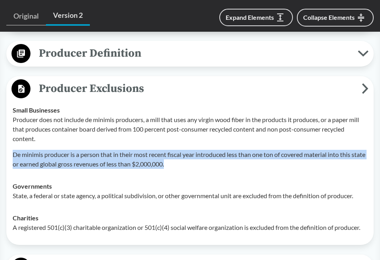
click at [137, 150] on p "De minimis producer is a person that in their most recent fiscal year introduce…" at bounding box center [190, 159] width 355 height 19
click at [166, 175] on td "Governments State, a federal or state agency, a political subdivision, or other…" at bounding box center [190, 191] width 362 height 32
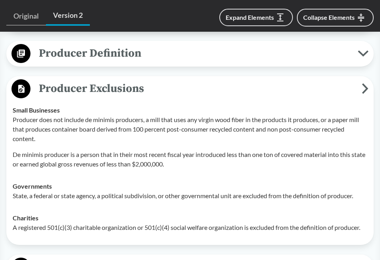
click at [124, 181] on div "Governments State, a federal or state agency, a political subdivision, or other…" at bounding box center [190, 190] width 355 height 19
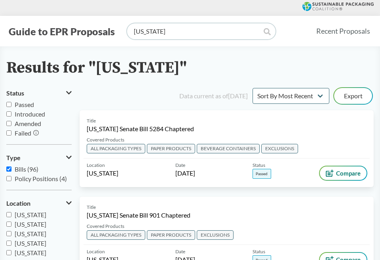
click at [151, 25] on input "[US_STATE]" at bounding box center [201, 31] width 149 height 16
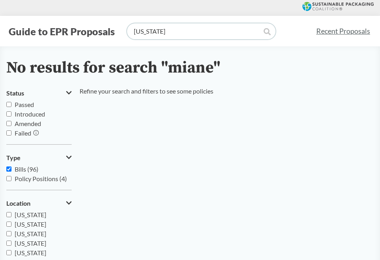
type input "[US_STATE]"
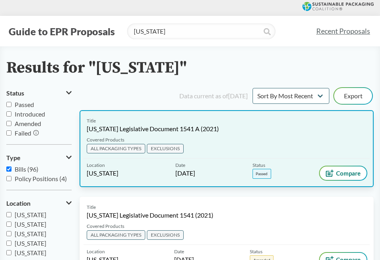
click at [227, 141] on div "Covered Products ALL PACKAGING TYPES EXCLUSIONS" at bounding box center [227, 147] width 286 height 22
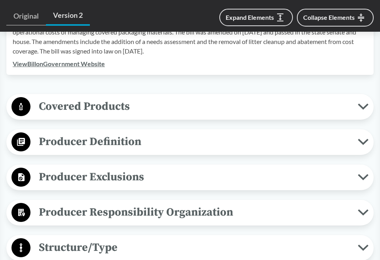
scroll to position [396, 0]
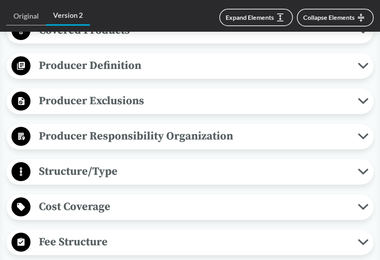
click at [138, 103] on span "Producer Exclusions" at bounding box center [195, 101] width 328 height 18
